Goal: Task Accomplishment & Management: Manage account settings

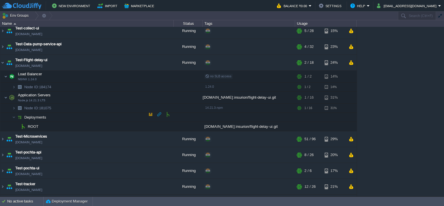
scroll to position [487, 0]
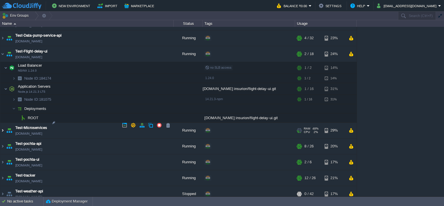
click at [3, 123] on img at bounding box center [2, 131] width 5 height 16
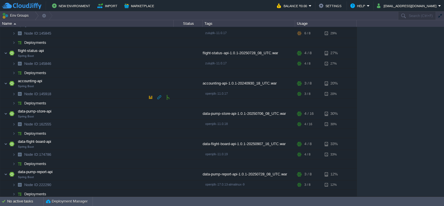
scroll to position [631, 0]
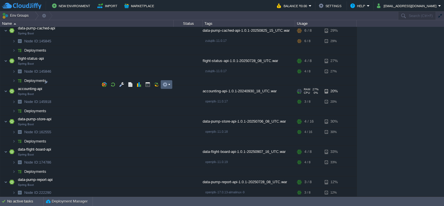
click at [162, 84] on td at bounding box center [167, 84] width 12 height 9
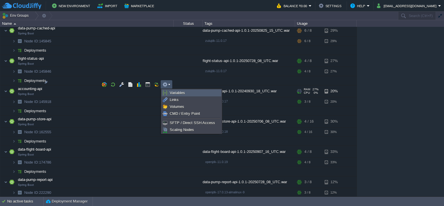
click at [166, 90] on link "Variables" at bounding box center [191, 93] width 59 height 6
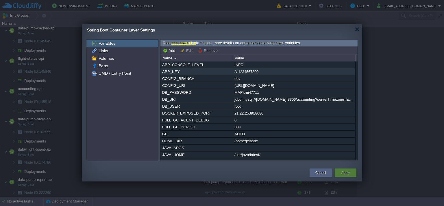
click at [213, 72] on div "APP_KEY" at bounding box center [197, 71] width 72 height 7
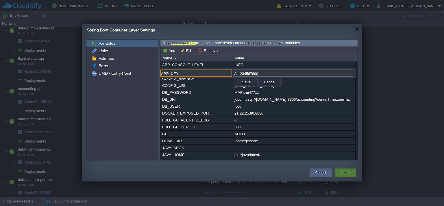
click at [213, 72] on input "APP_KEY" at bounding box center [196, 74] width 72 height 8
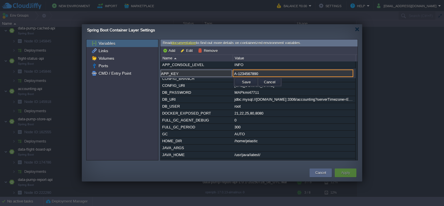
click at [254, 73] on input "A-1234567890" at bounding box center [293, 74] width 120 height 8
click at [270, 82] on button "Cancel" at bounding box center [269, 81] width 15 height 5
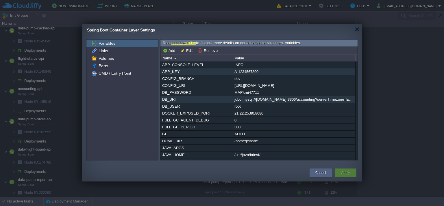
click at [188, 99] on div "DB_URI" at bounding box center [197, 99] width 72 height 7
type input "DB_URI"
type input "jdbc:mysql://[DOMAIN_NAME]:3306/accounting?serverTimezone=Europe/Moscow"
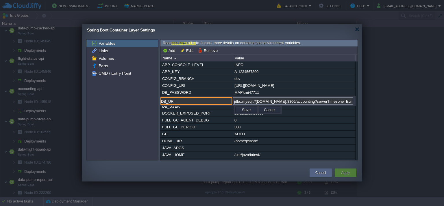
click at [188, 99] on input "DB_URI" at bounding box center [196, 101] width 72 height 8
click at [267, 110] on button "Cancel" at bounding box center [269, 109] width 15 height 5
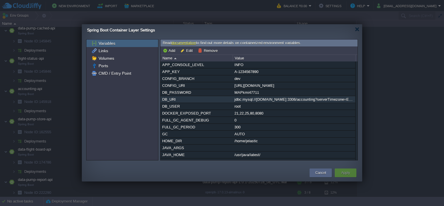
click at [253, 98] on div "jdbc:mysql://[DOMAIN_NAME]:3306/accounting?serverTimezone=Europe/Moscow" at bounding box center [294, 99] width 122 height 7
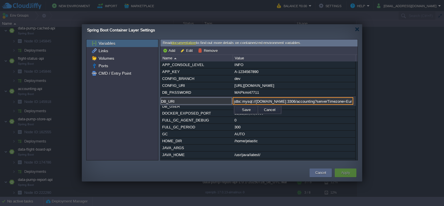
click at [253, 98] on input "jdbc:mysql://[DOMAIN_NAME]:3306/accounting?serverTimezone=Europe/Moscow" at bounding box center [293, 101] width 120 height 8
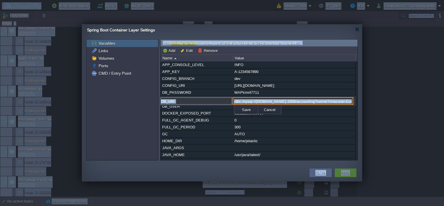
click at [253, 98] on input "jdbc:mysql://[DOMAIN_NAME]:3306/accounting?serverTimezone=Europe/Moscow" at bounding box center [293, 101] width 120 height 8
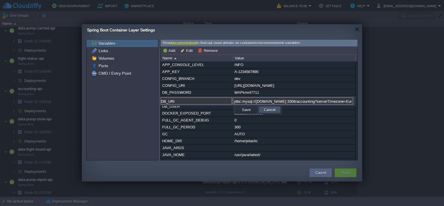
click at [268, 109] on button "Cancel" at bounding box center [269, 109] width 15 height 5
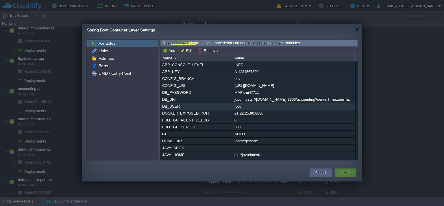
click at [189, 107] on div "DB_USER" at bounding box center [197, 106] width 72 height 7
type input "DB_USER"
type input "root"
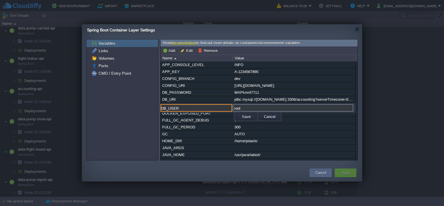
click at [189, 107] on input "DB_USER" at bounding box center [196, 108] width 72 height 8
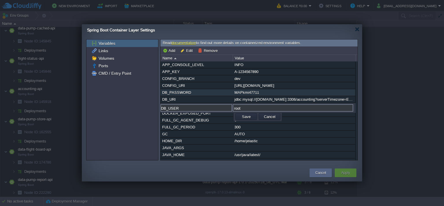
click at [198, 92] on div "DB_PASSWORD" at bounding box center [197, 92] width 72 height 7
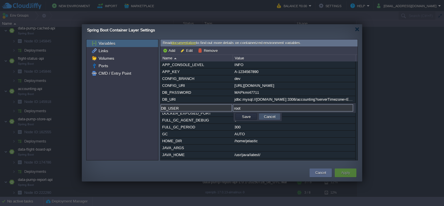
click at [270, 115] on button "Cancel" at bounding box center [269, 116] width 15 height 5
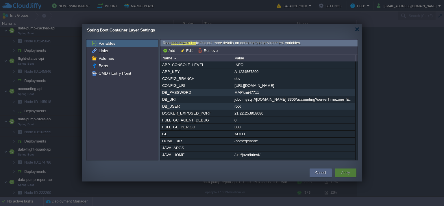
click at [209, 91] on div "DB_PASSWORD" at bounding box center [197, 92] width 72 height 7
type input "DB_PASSWORD"
type input "MAPkmi47711"
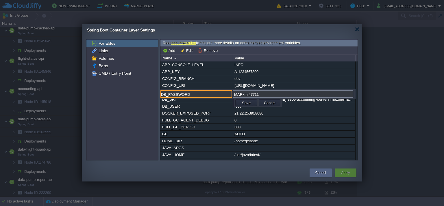
click at [209, 91] on input "DB_PASSWORD" at bounding box center [196, 94] width 72 height 8
click at [249, 93] on input "MAPkmi47711" at bounding box center [293, 94] width 120 height 8
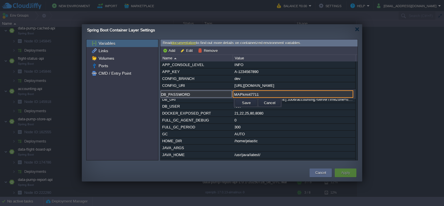
click at [249, 93] on input "MAPkmi47711" at bounding box center [293, 94] width 120 height 8
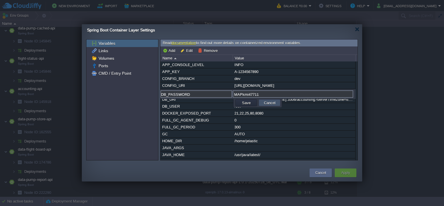
click at [270, 102] on button "Cancel" at bounding box center [269, 102] width 15 height 5
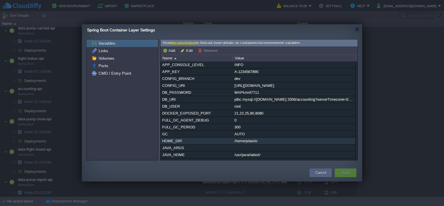
drag, startPoint x: 207, startPoint y: 120, endPoint x: 326, endPoint y: 138, distance: 121.0
click at [326, 138] on div "/home/jelastic" at bounding box center [294, 141] width 122 height 7
drag, startPoint x: 357, startPoint y: 96, endPoint x: 356, endPoint y: 99, distance: 3.6
click at [356, 99] on div "Read documentation to find out more details on containerized environment variab…" at bounding box center [259, 99] width 198 height 121
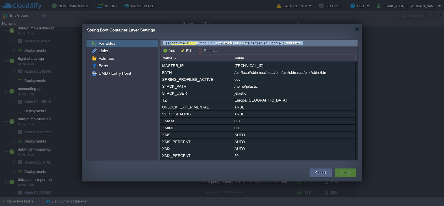
scroll to position [136, 0]
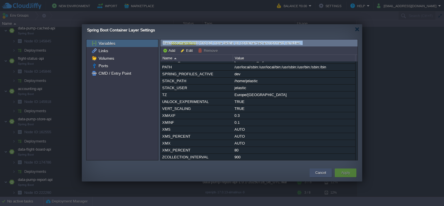
click at [320, 171] on button "Cancel" at bounding box center [320, 173] width 11 height 6
